Goal: Find specific page/section: Find specific page/section

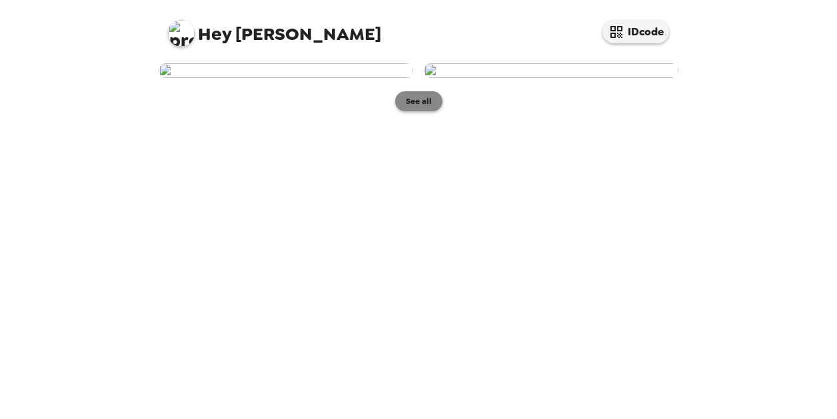
click at [411, 111] on button "See all" at bounding box center [418, 101] width 47 height 20
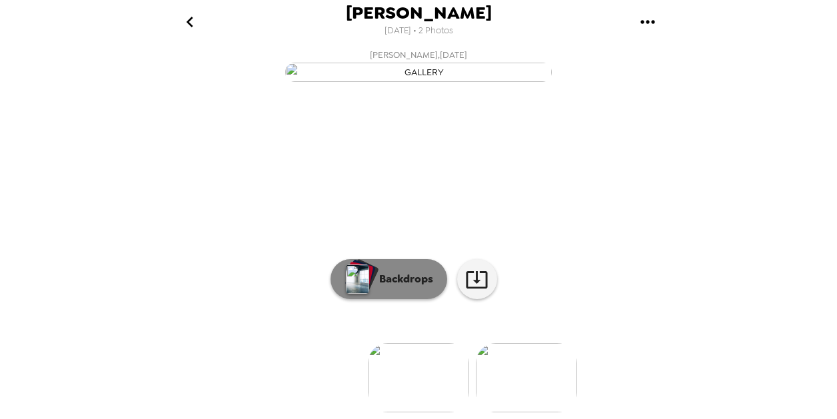
click at [393, 271] on p "Backdrops" at bounding box center [403, 279] width 61 height 16
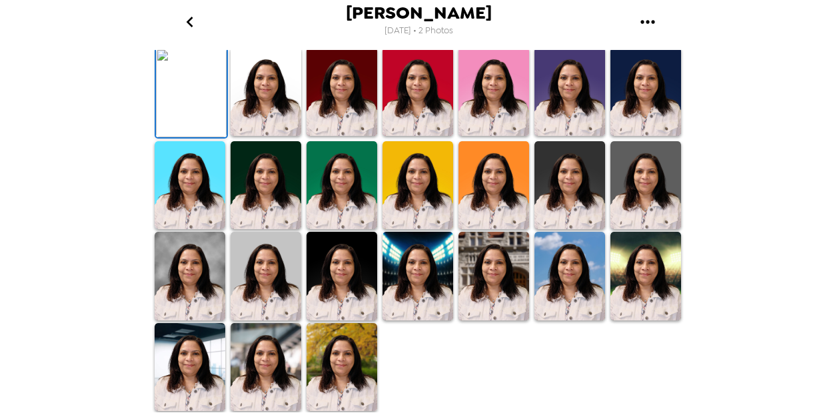
scroll to position [157, 0]
click at [252, 136] on img at bounding box center [266, 91] width 71 height 89
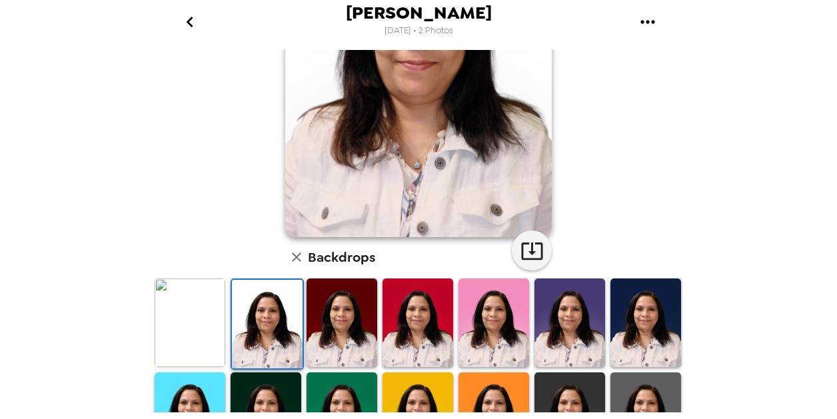
click at [337, 339] on img at bounding box center [342, 323] width 71 height 89
